Goal: Information Seeking & Learning: Understand process/instructions

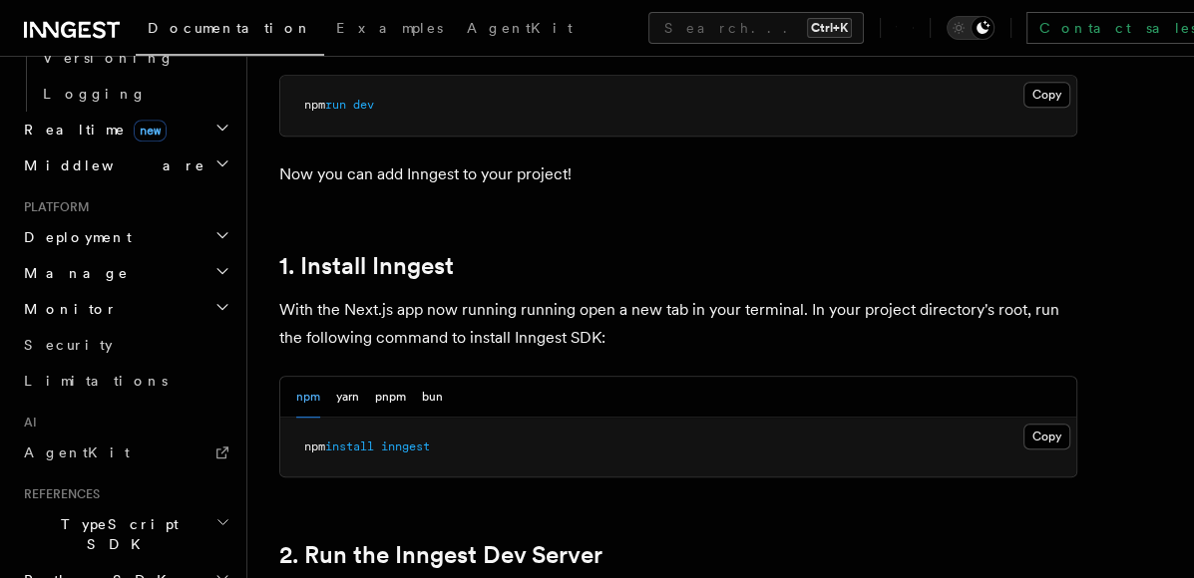
scroll to position [948, 0]
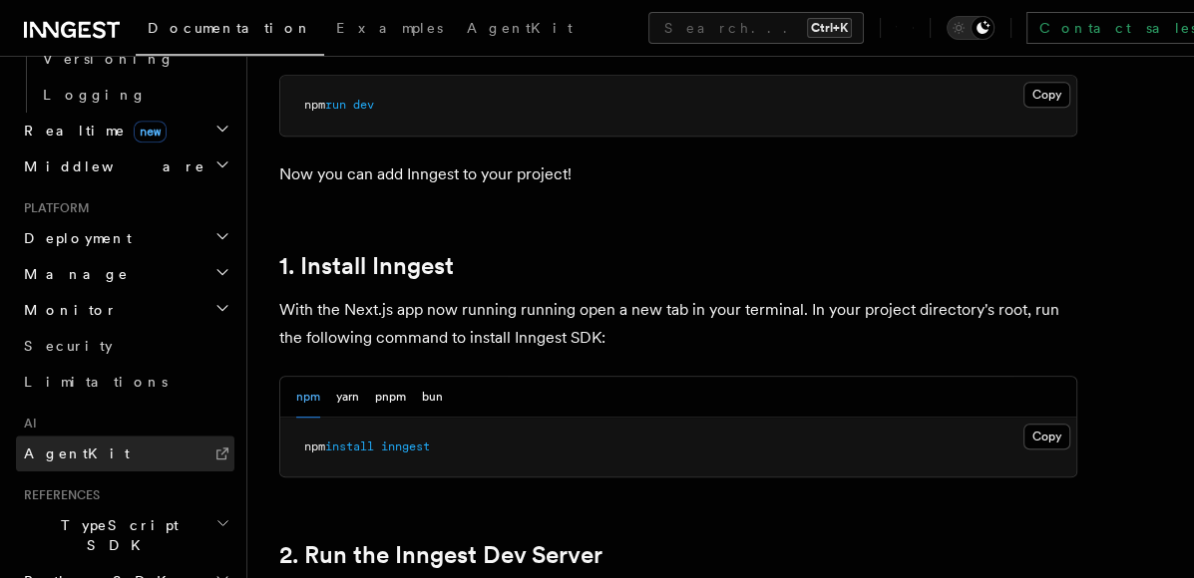
click at [70, 436] on link "AgentKit" at bounding box center [125, 454] width 218 height 36
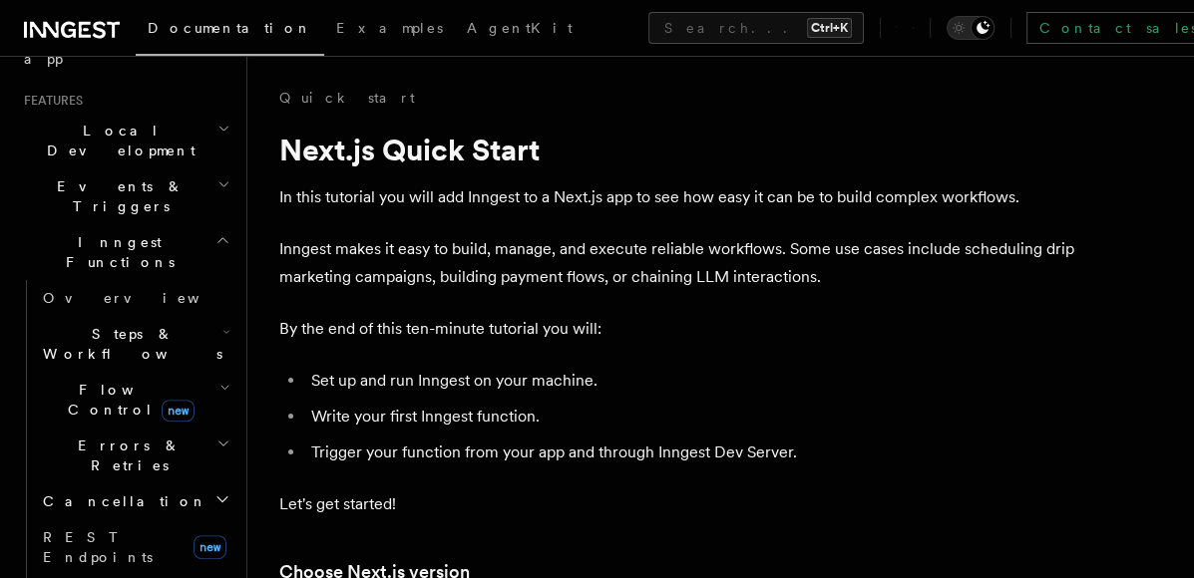
scroll to position [413, 0]
click at [222, 325] on icon "button" at bounding box center [226, 333] width 8 height 16
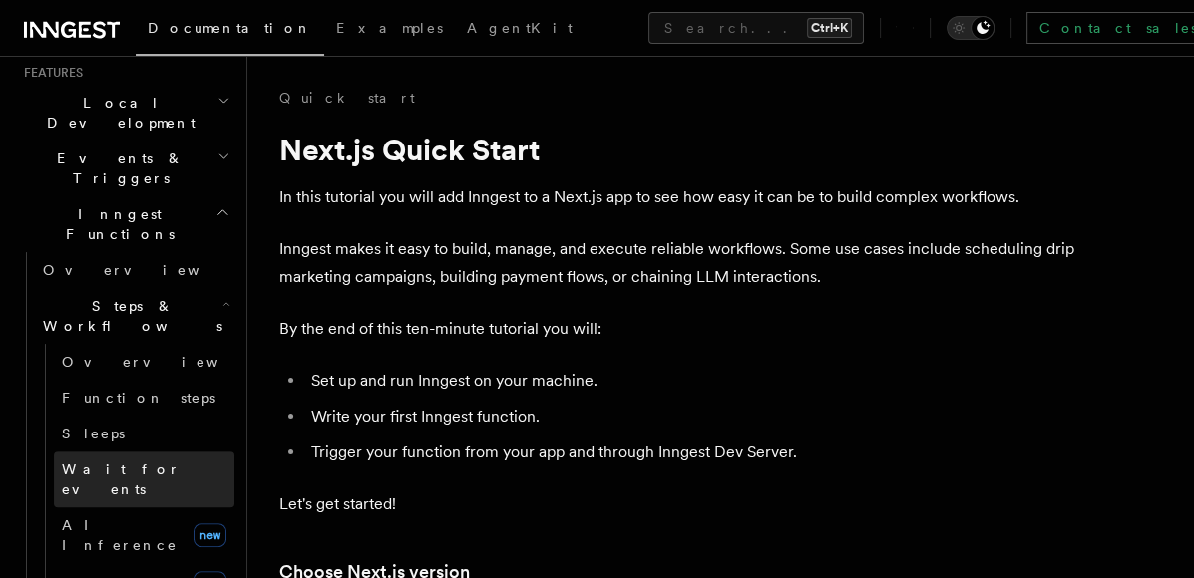
scroll to position [444, 0]
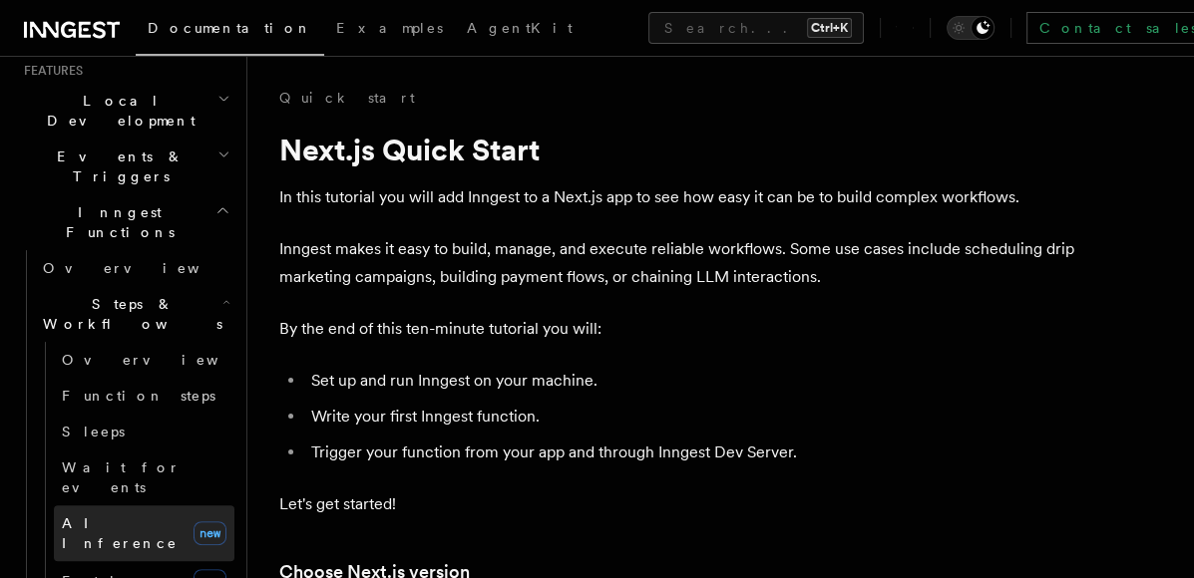
click at [120, 515] on span "AI Inference" at bounding box center [120, 533] width 116 height 36
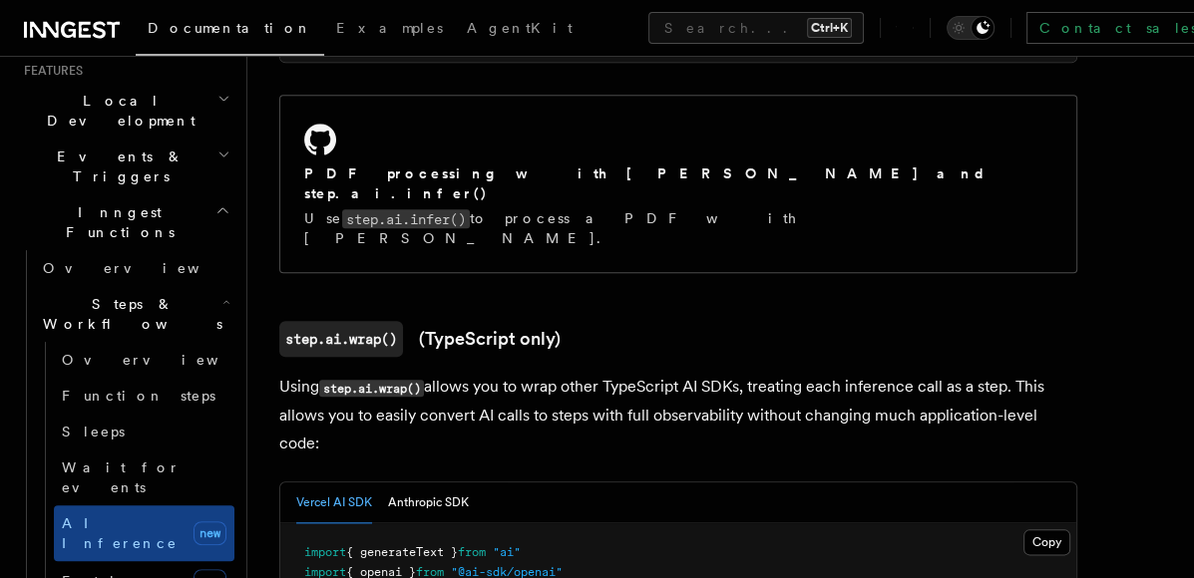
scroll to position [1706, 0]
click at [471, 320] on link "step.ai.wrap() (TypeScript only)" at bounding box center [419, 338] width 281 height 36
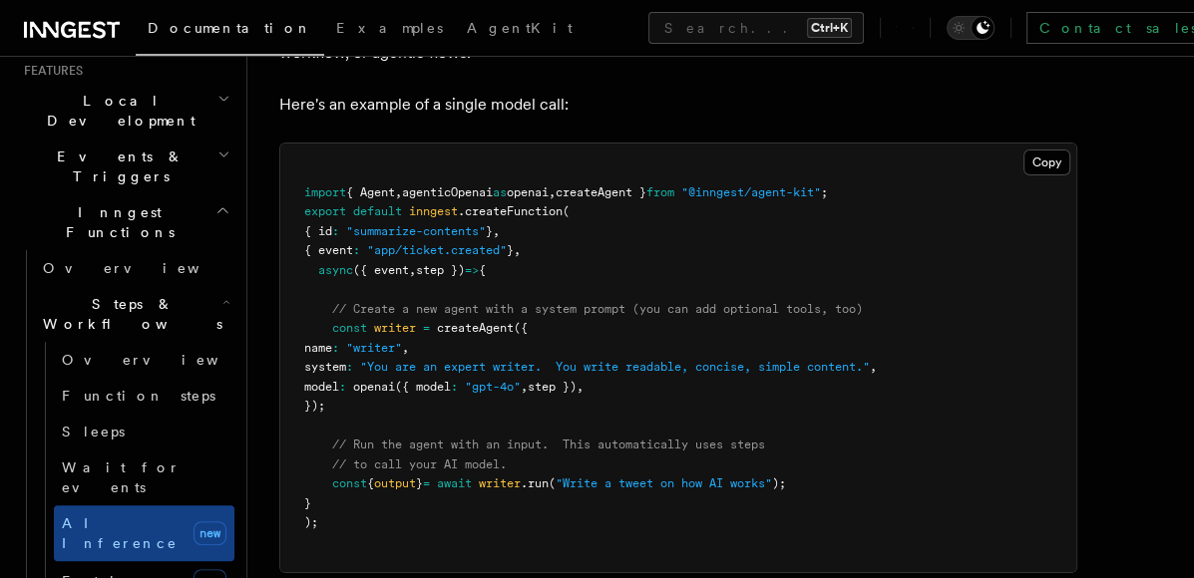
scroll to position [5979, 0]
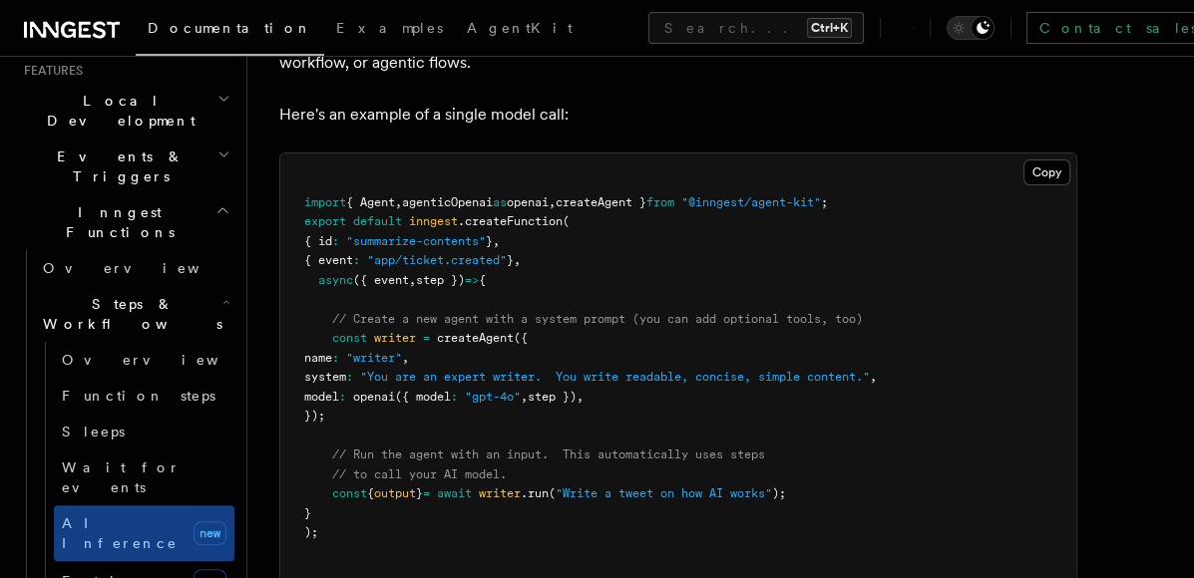
drag, startPoint x: 327, startPoint y: 247, endPoint x: 378, endPoint y: 321, distance: 89.6
click at [378, 321] on pre "import { Agent , agenticOpenai as openai , createAgent } from "@inngest/agent-k…" at bounding box center [678, 368] width 796 height 429
copy code "const writer = createAgent ({ name : "writer" , system : "You are an expert wri…"
click at [459, 336] on pre "import { Agent , agenticOpenai as openai , createAgent } from "@inngest/agent-k…" at bounding box center [678, 368] width 796 height 429
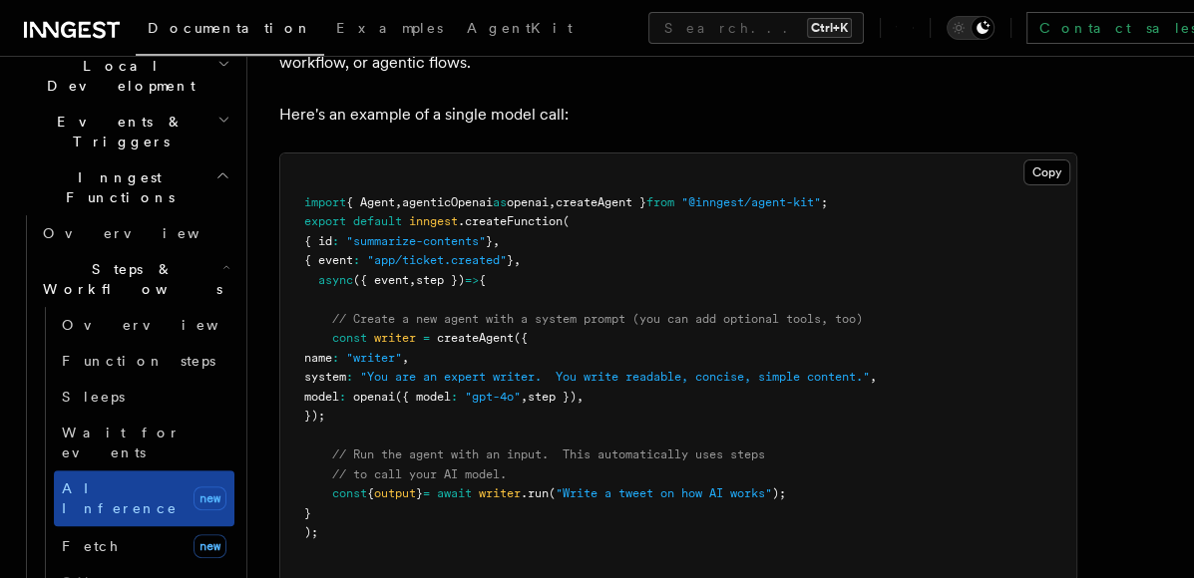
scroll to position [475, 0]
